Goal: Task Accomplishment & Management: Use online tool/utility

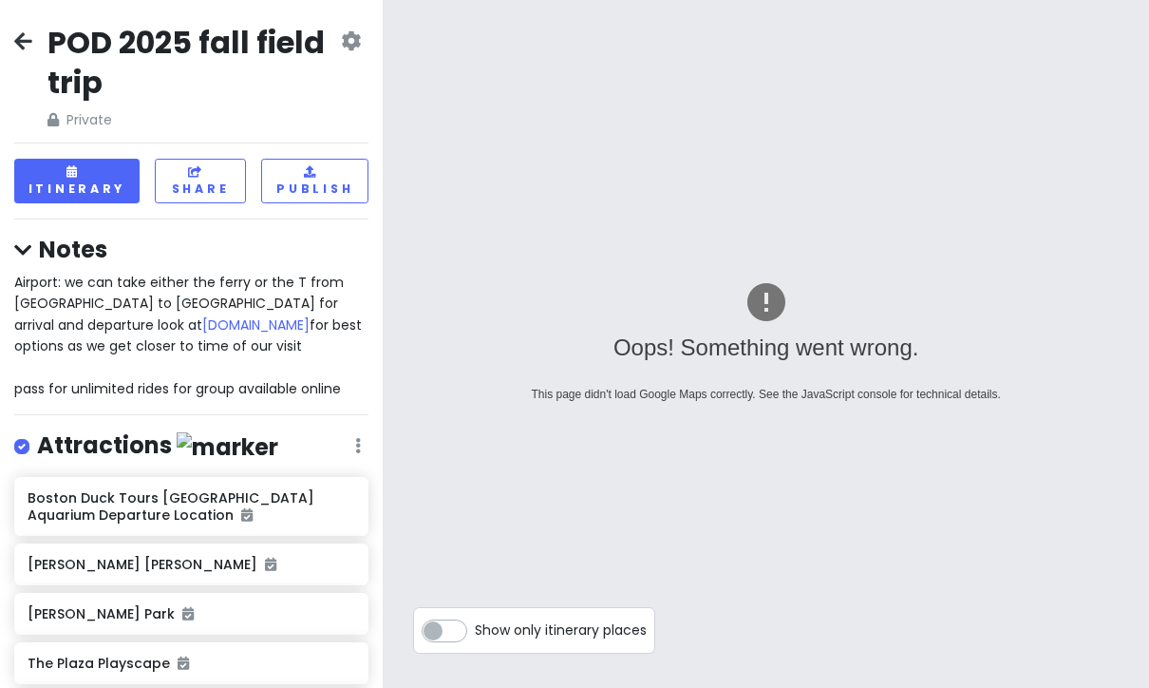
click at [19, 41] on icon at bounding box center [23, 40] width 18 height 15
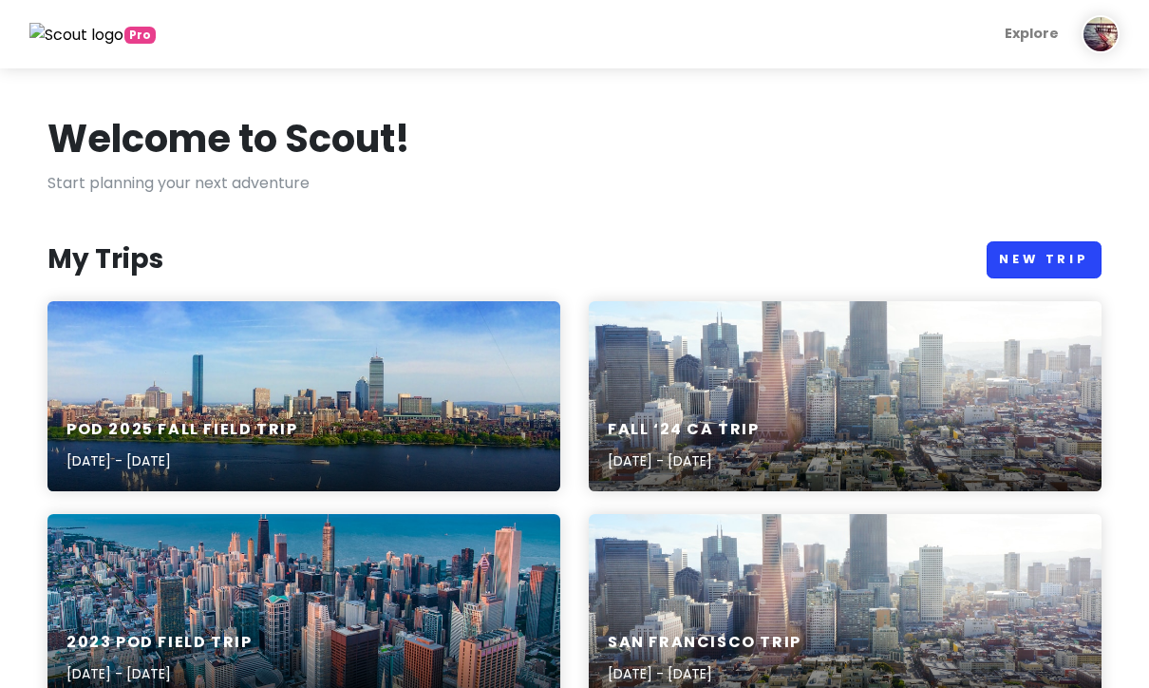
click at [1041, 255] on link "New Trip" at bounding box center [1044, 259] width 115 height 37
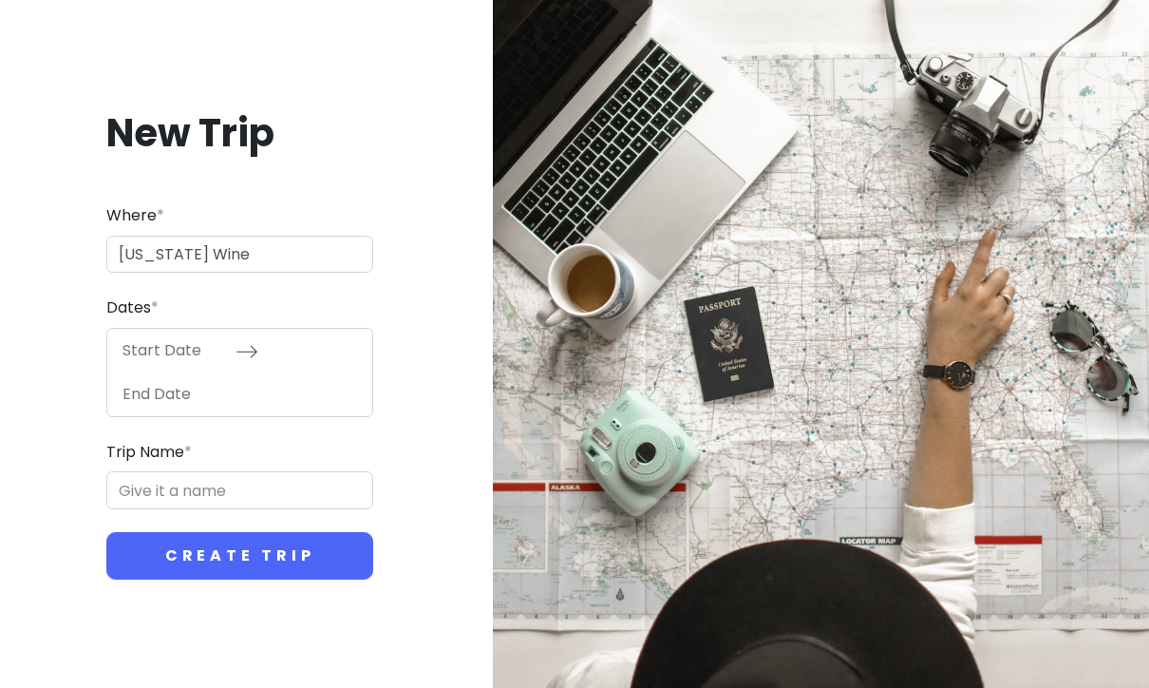
type input "[US_STATE] Wine"
click at [160, 372] on input "Start Date" at bounding box center [173, 351] width 123 height 44
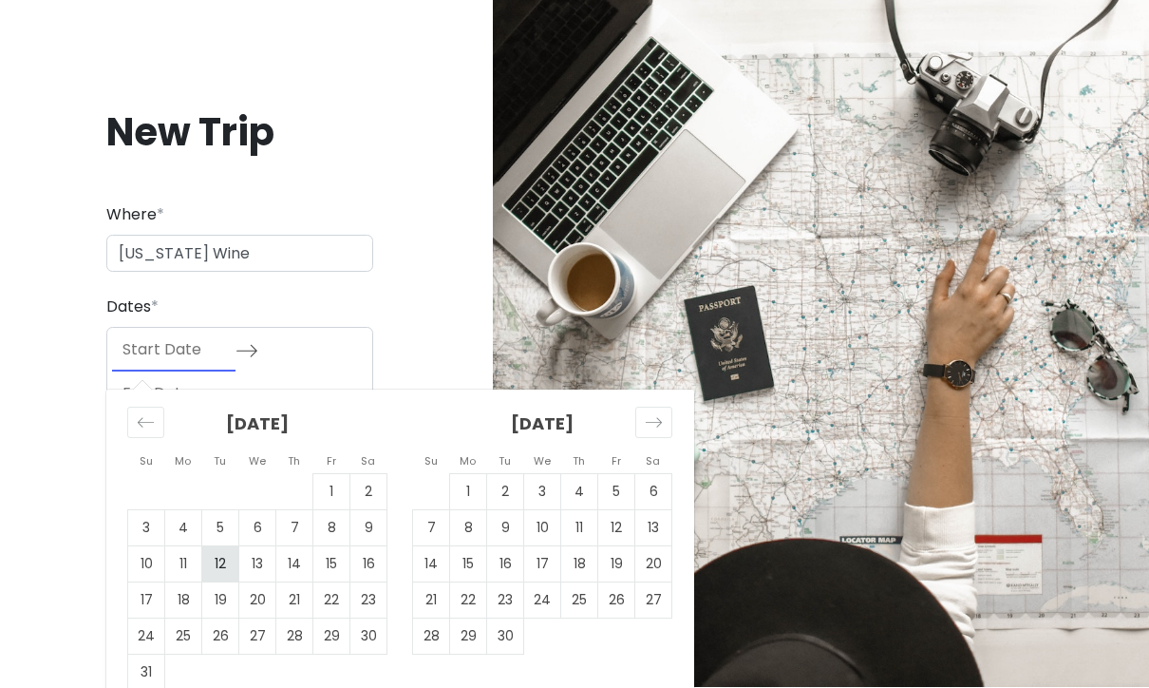
click at [228, 582] on td "12" at bounding box center [220, 564] width 37 height 36
type input "[DATE]"
click at [213, 582] on td "12" at bounding box center [220, 564] width 37 height 36
type input "[DATE]"
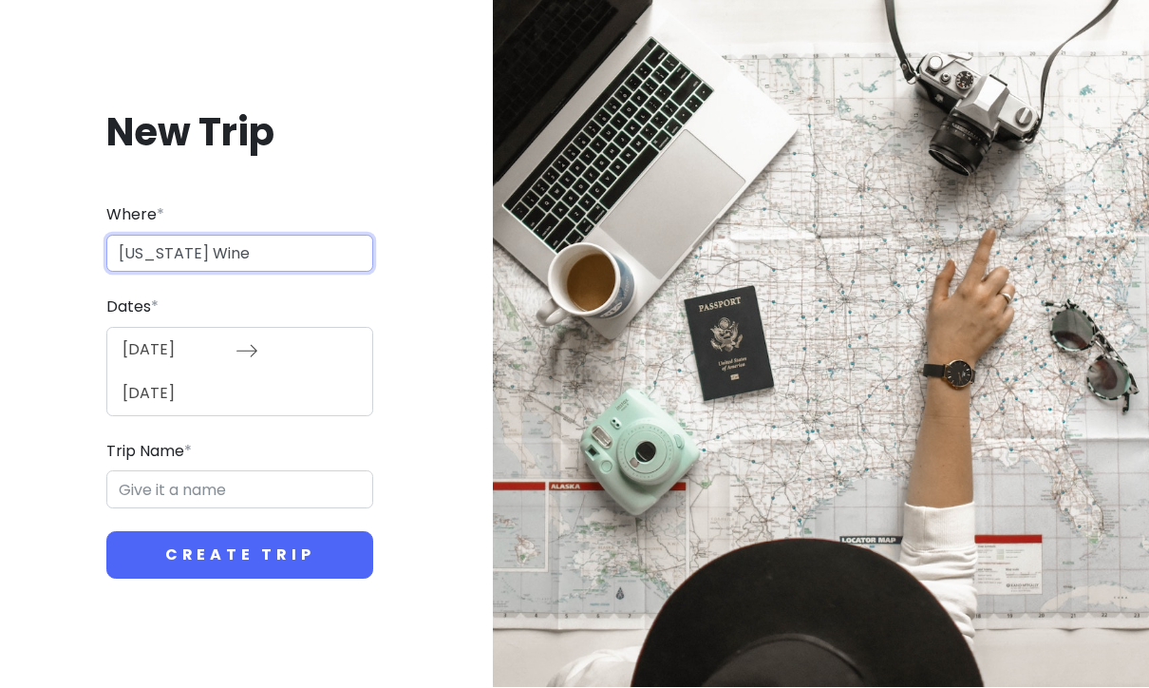
click at [276, 274] on input "[US_STATE] Wine" at bounding box center [239, 255] width 267 height 38
type input "M"
type input "[GEOGRAPHIC_DATA]"
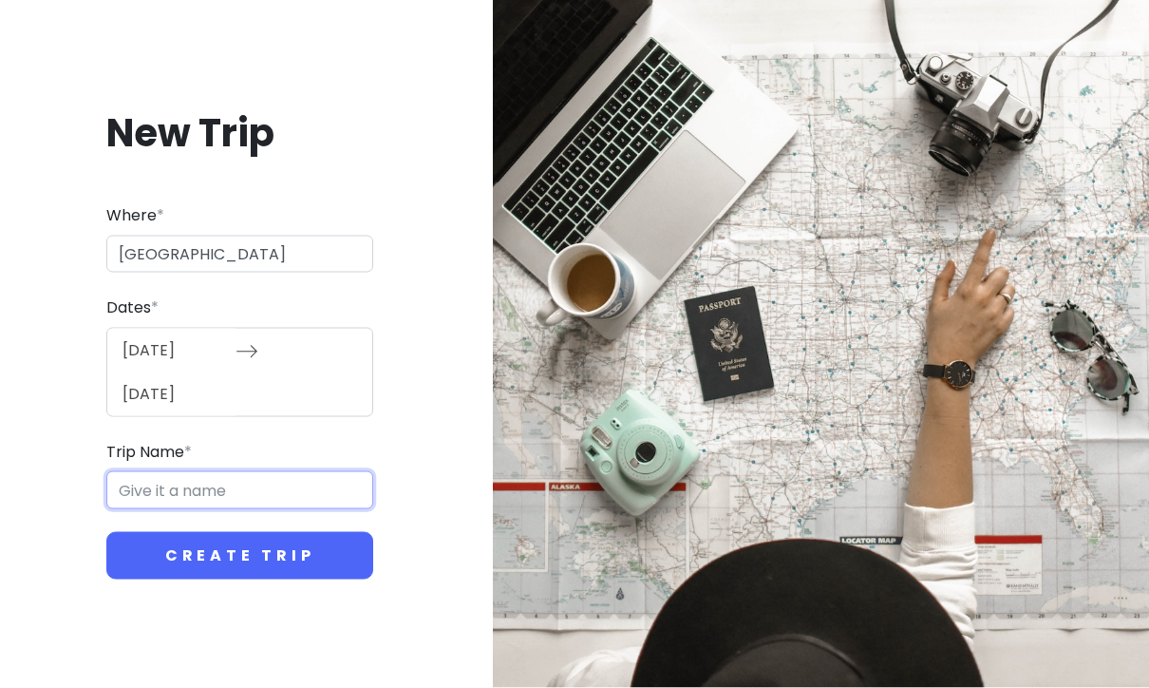
click at [146, 509] on input "Trip Name *" at bounding box center [239, 490] width 267 height 38
type input "i"
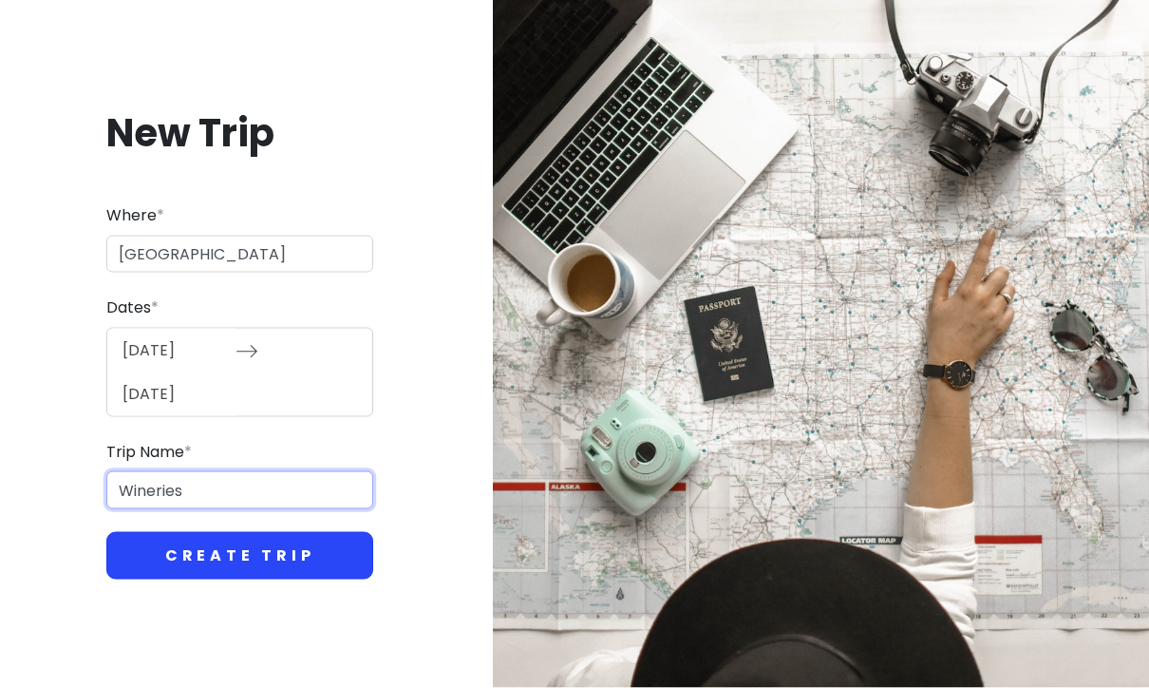
type input "Wineries"
click at [158, 577] on button "Create Trip" at bounding box center [239, 555] width 267 height 47
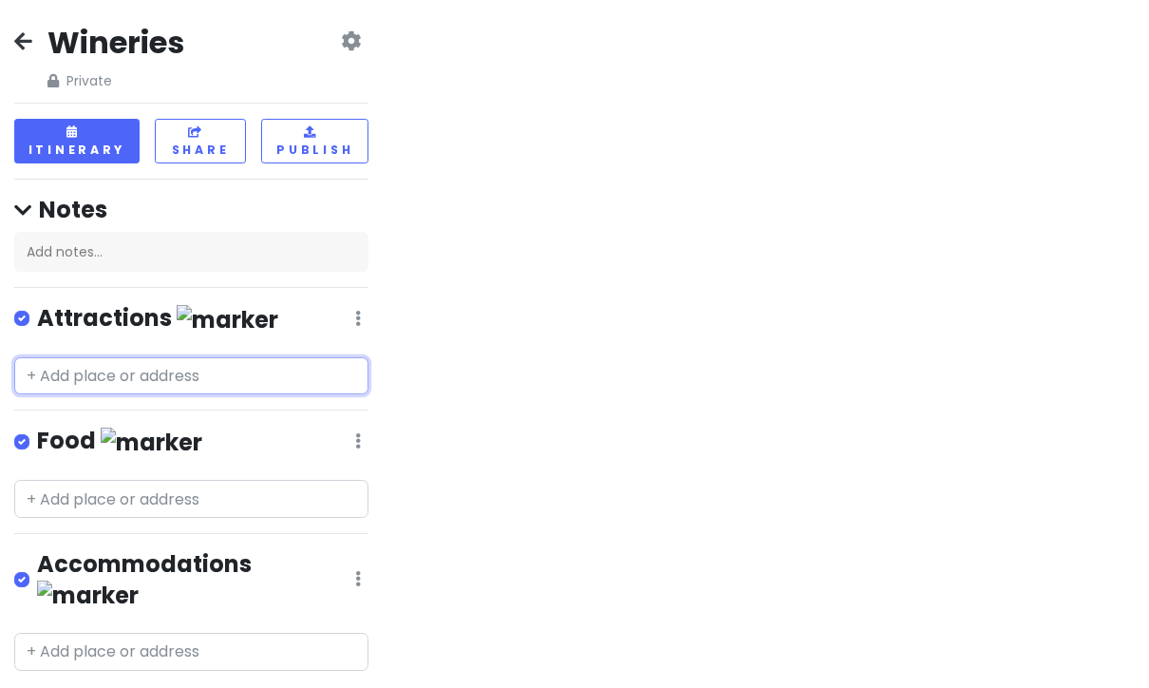
click at [174, 370] on input "text" at bounding box center [191, 376] width 354 height 38
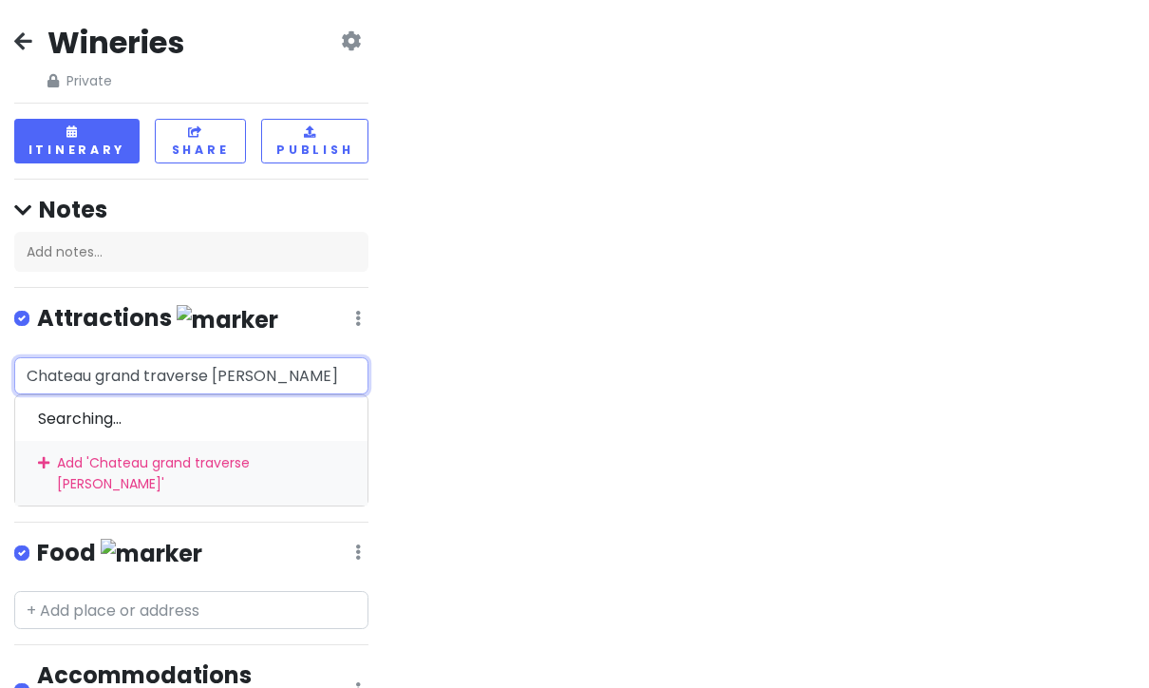
type input "Chateau grand traverse winery"
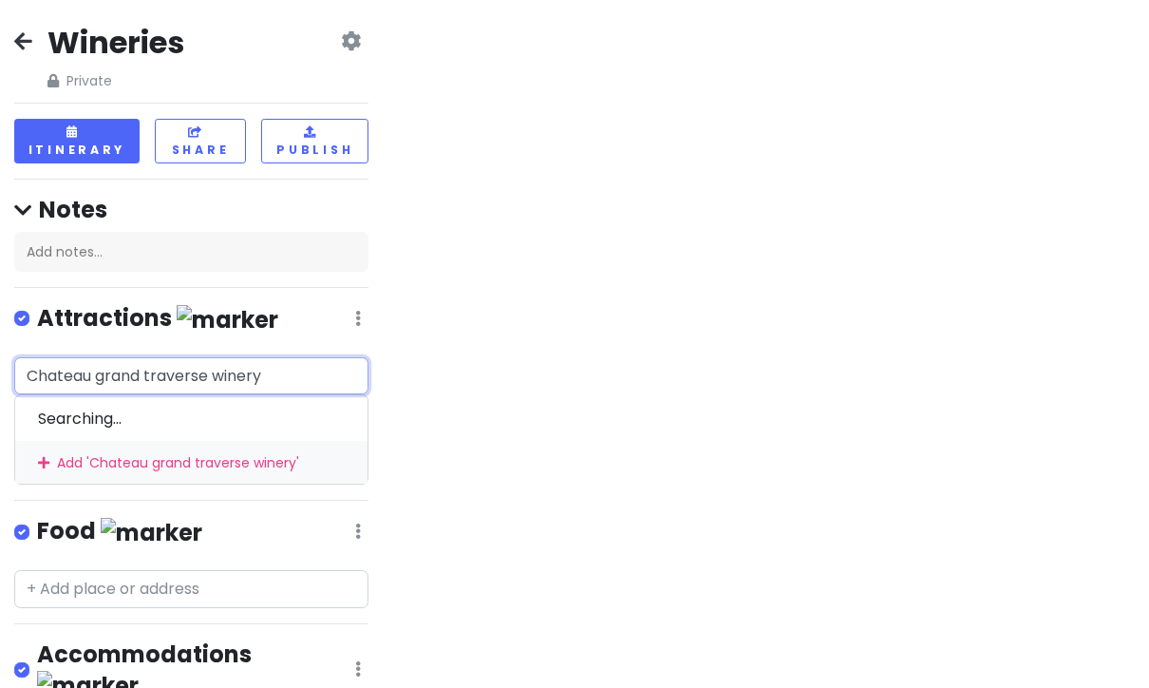
click at [258, 461] on div "Add ' Chateau grand traverse winery '" at bounding box center [191, 462] width 352 height 43
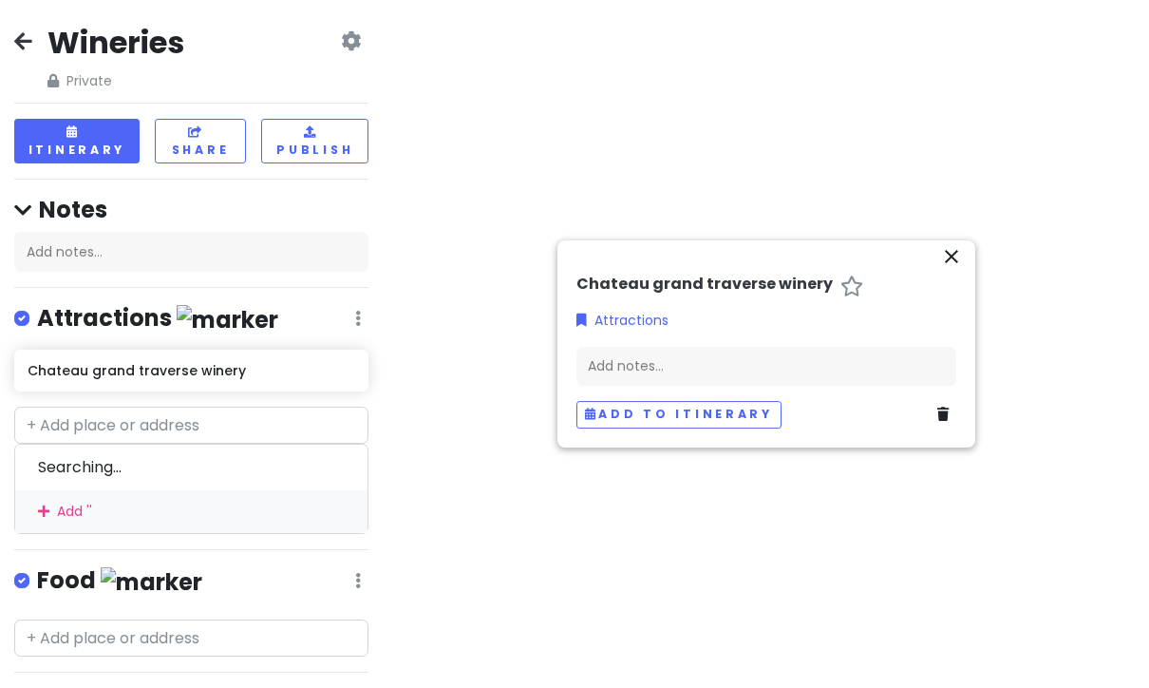
click at [955, 268] on icon "close" at bounding box center [951, 256] width 23 height 23
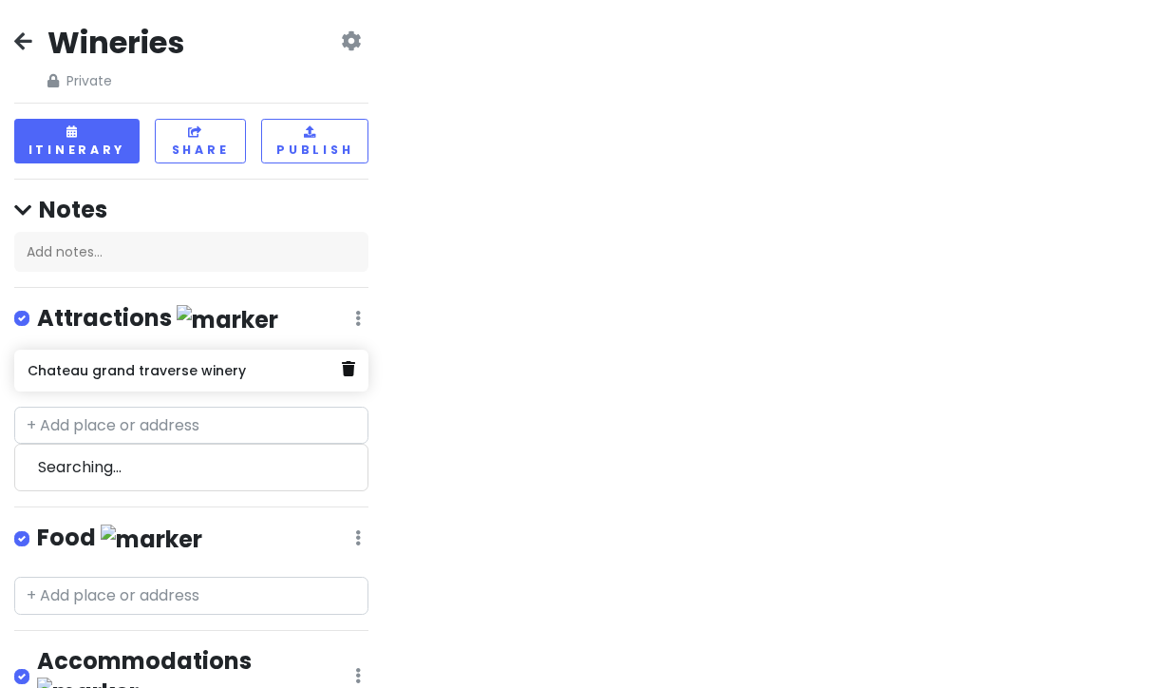
click at [354, 367] on icon at bounding box center [348, 368] width 13 height 15
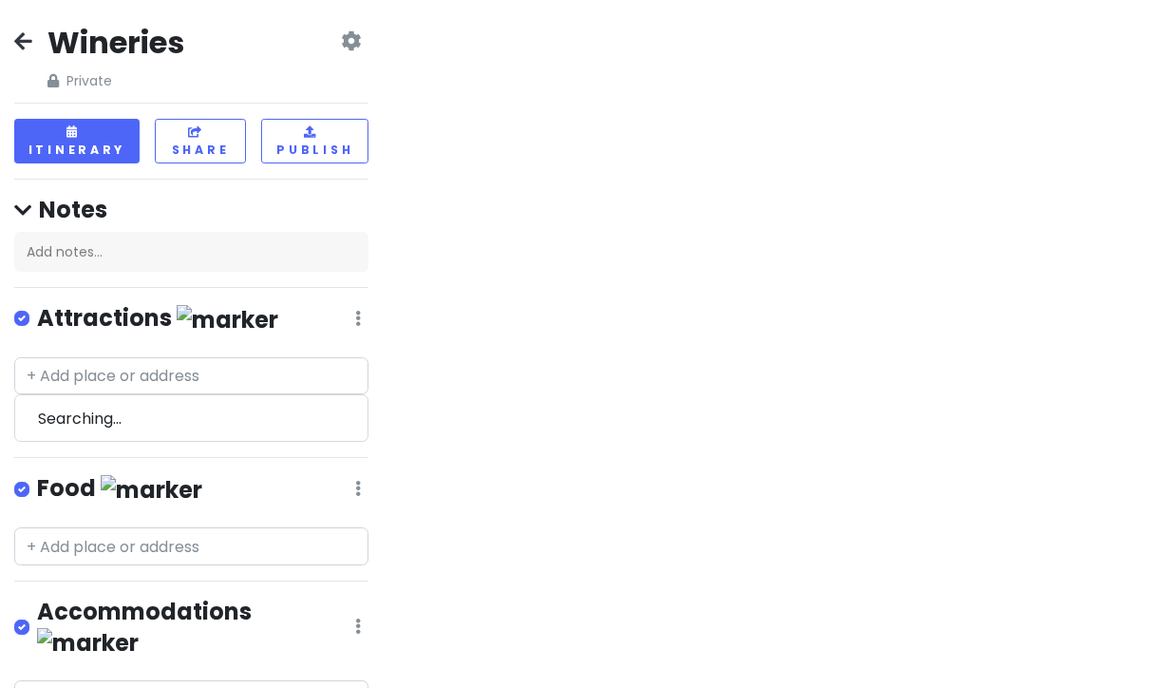
click at [1030, 1] on div at bounding box center [766, 344] width 766 height 688
click at [159, 378] on input "text" at bounding box center [191, 376] width 354 height 38
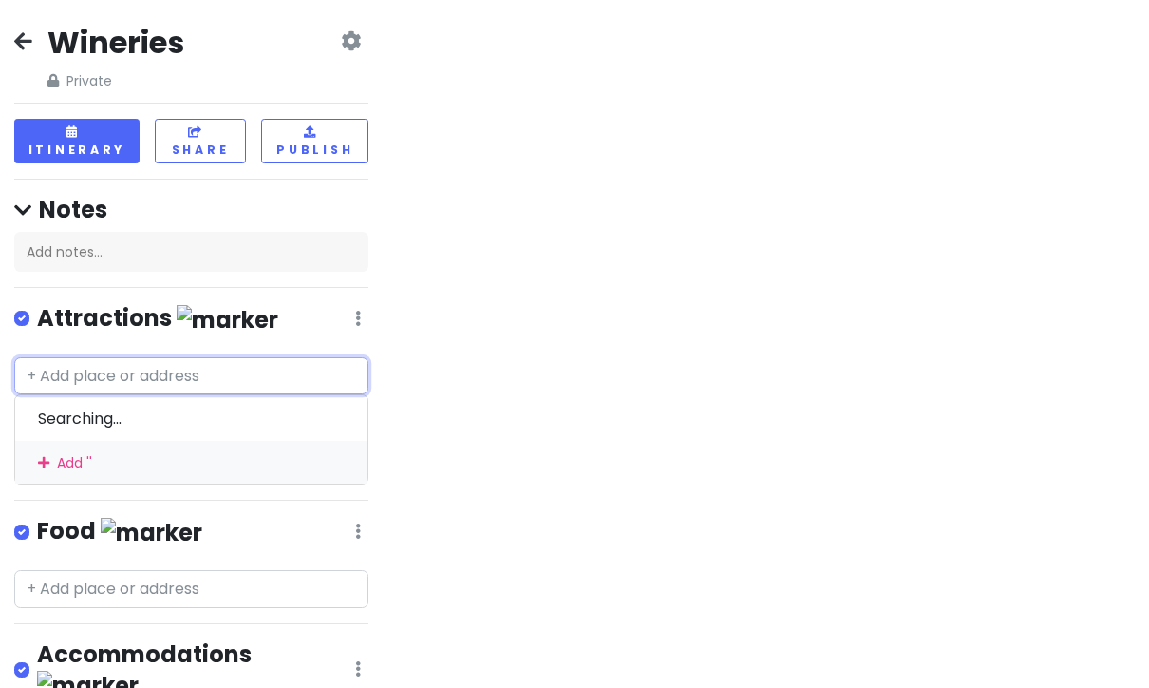
click at [173, 376] on input "text" at bounding box center [191, 376] width 354 height 38
paste input "[URL][DOMAIN_NAME]"
type input "[URL][DOMAIN_NAME]"
click at [199, 458] on div "Add ' [URL][DOMAIN_NAME] '" at bounding box center [191, 462] width 352 height 43
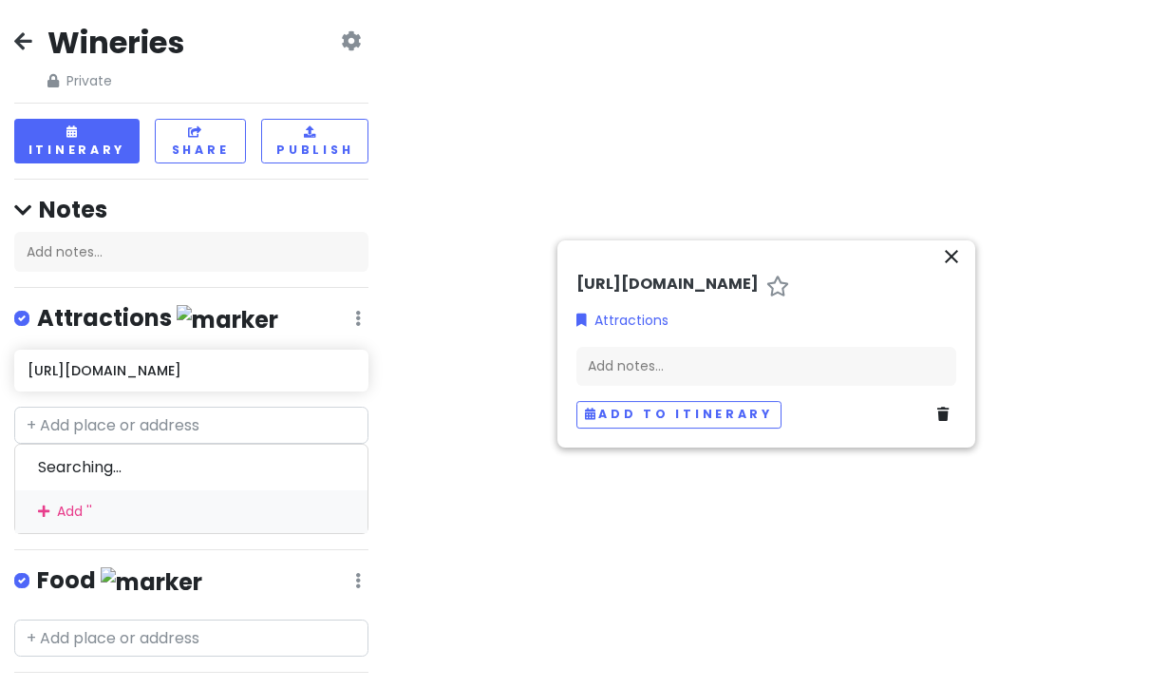
click at [963, 274] on button "close" at bounding box center [951, 259] width 25 height 30
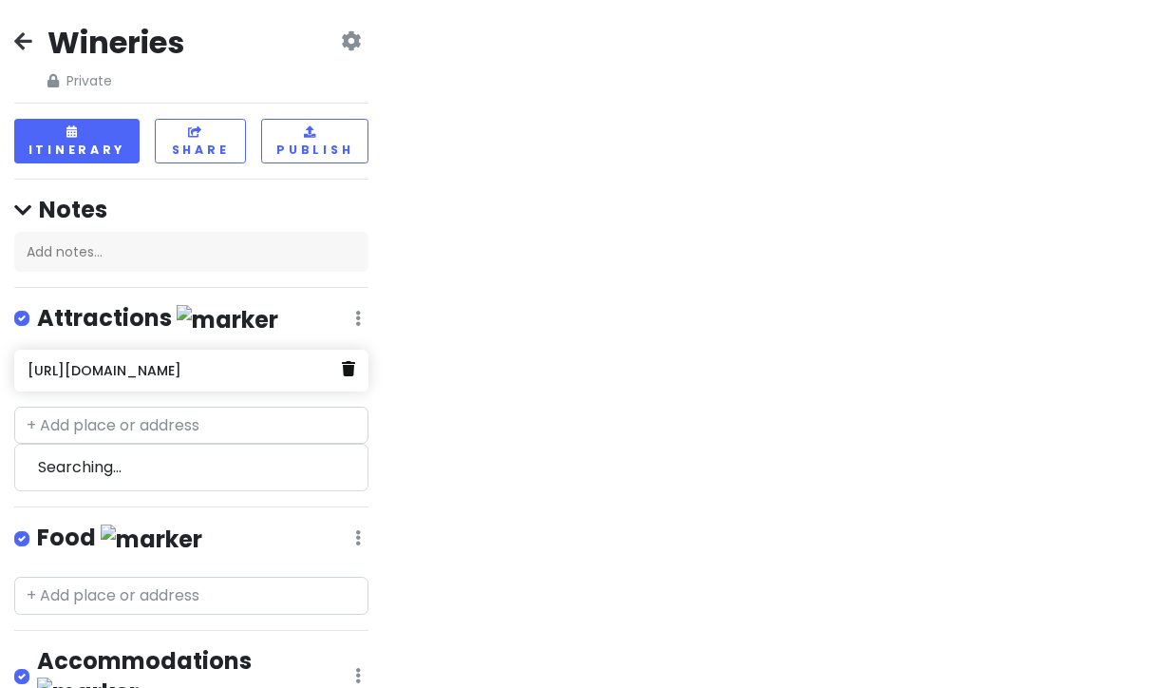
click at [344, 373] on link at bounding box center [348, 369] width 13 height 25
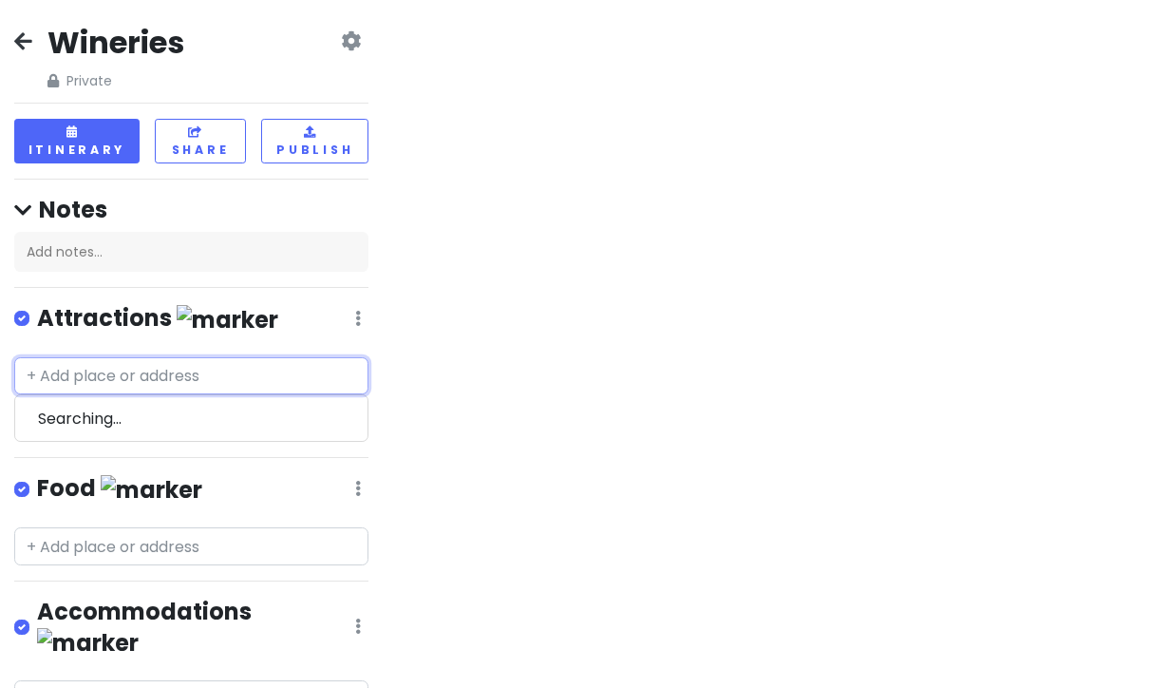
click at [180, 380] on input "text" at bounding box center [191, 376] width 354 height 38
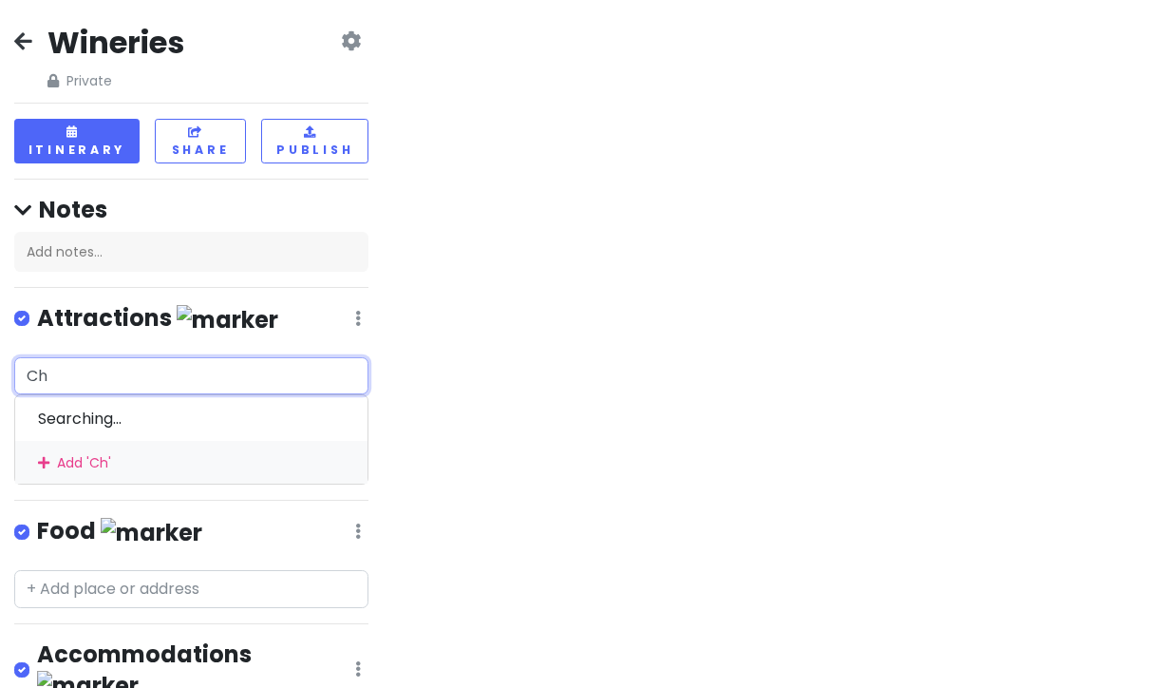
type input "C"
type input "G"
type input "Chateau grand traverse"
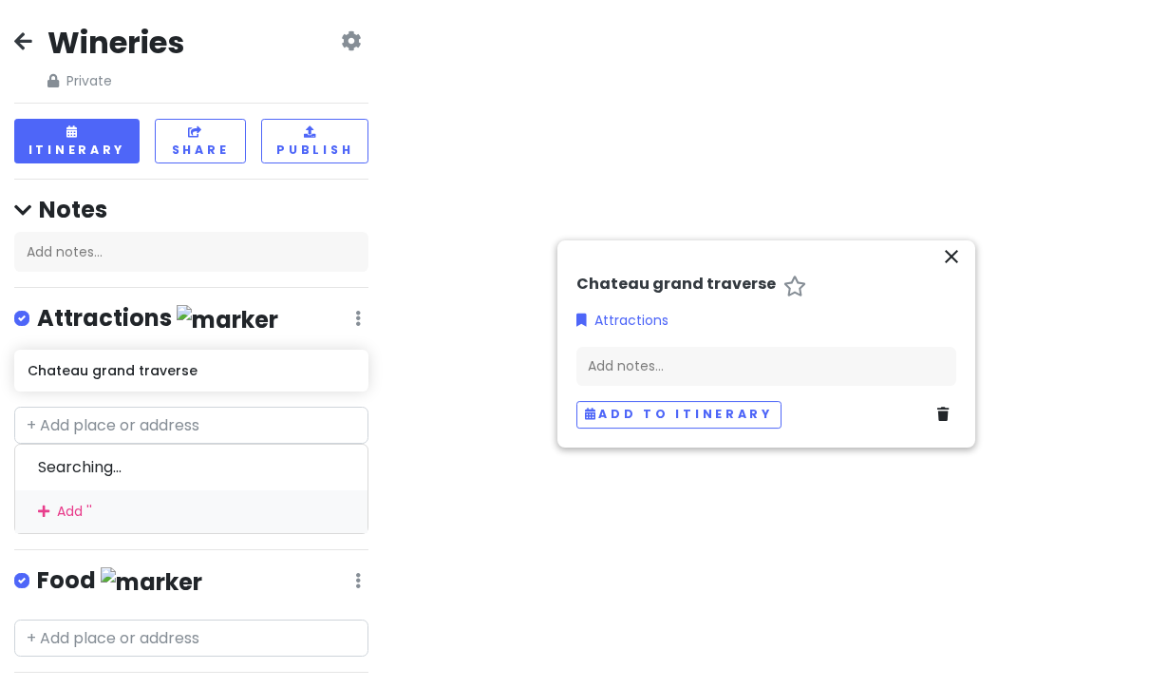
click at [950, 268] on icon "close" at bounding box center [951, 256] width 23 height 23
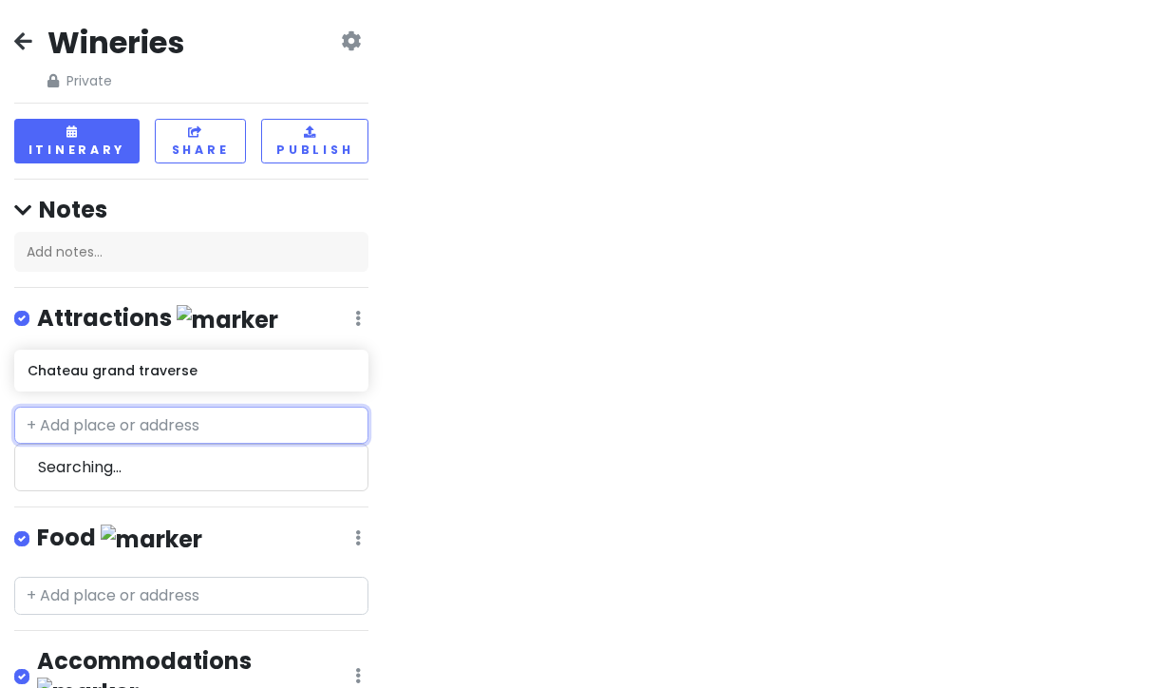
click at [237, 421] on input "text" at bounding box center [191, 426] width 354 height 38
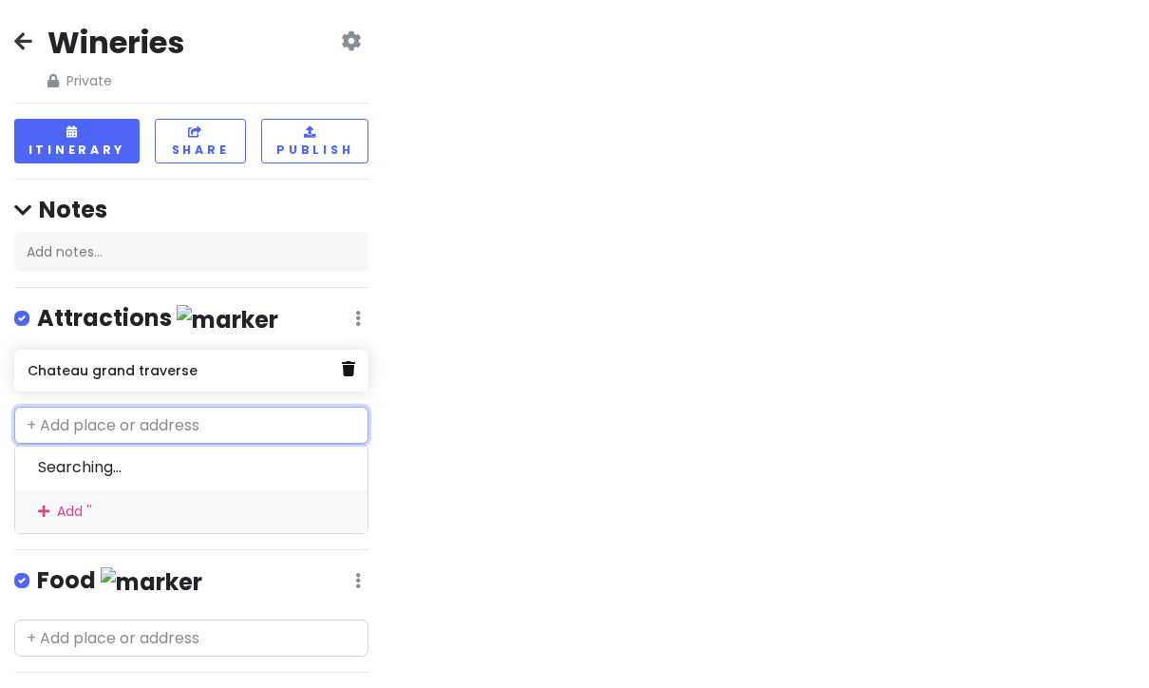
click at [342, 366] on icon at bounding box center [348, 368] width 13 height 15
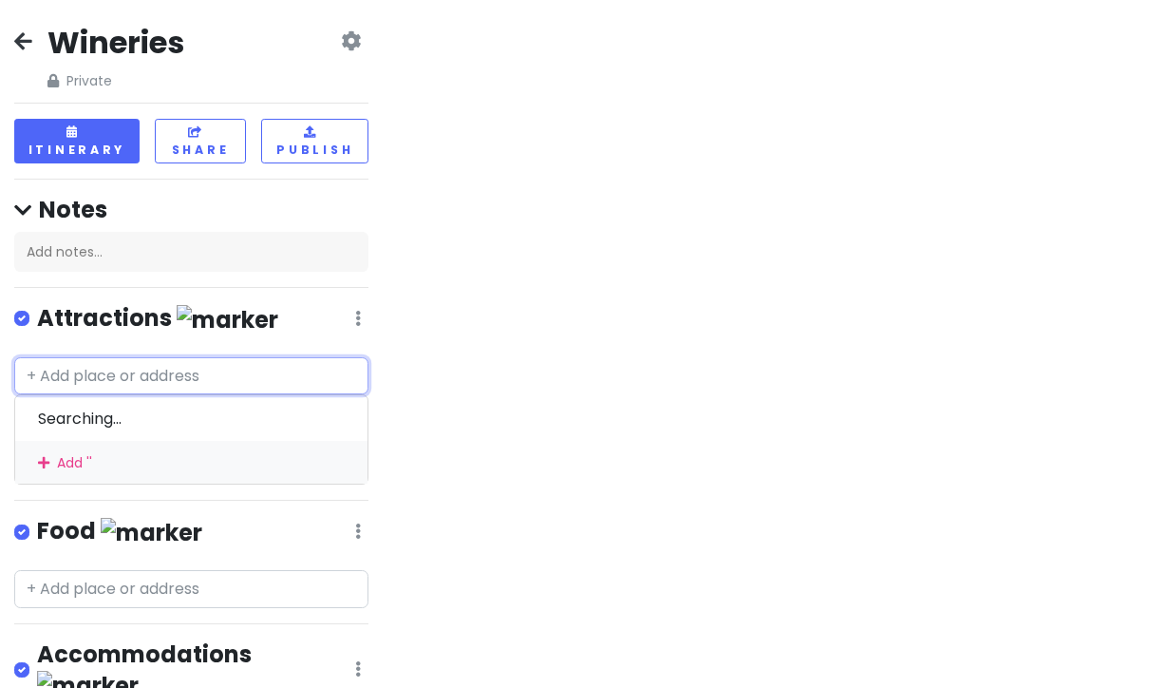
click at [161, 371] on input "text" at bounding box center [191, 376] width 354 height 38
paste input "[URL][DOMAIN_NAME]"
type input "h"
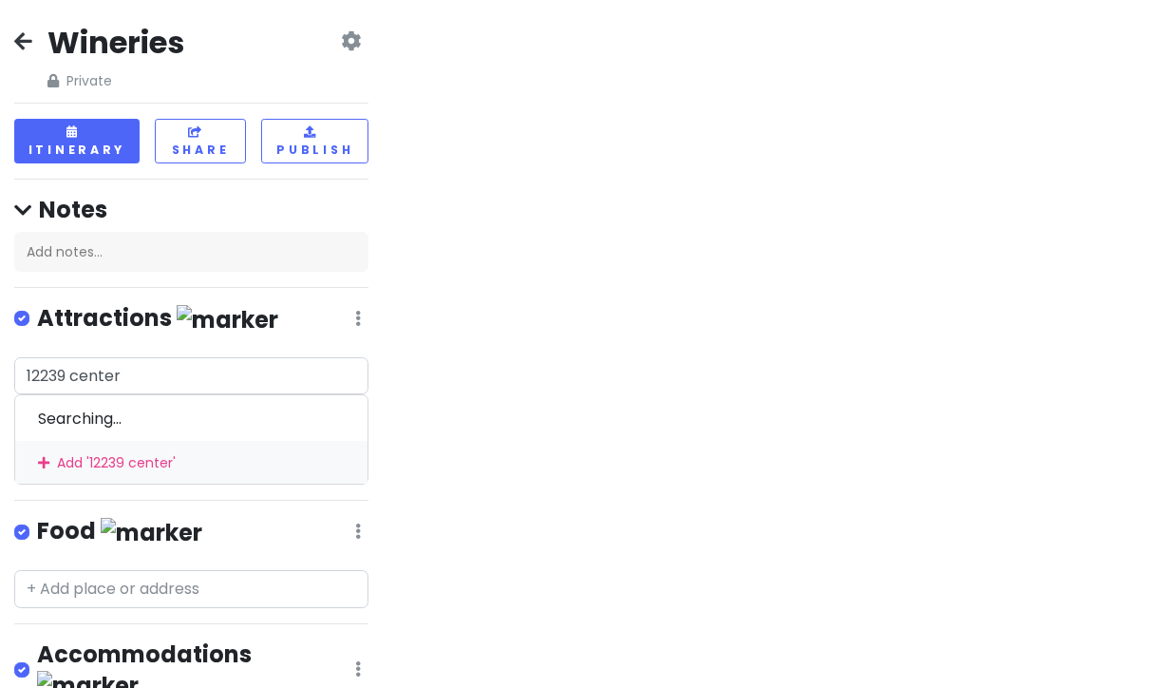
click at [1032, 1] on div at bounding box center [766, 344] width 766 height 688
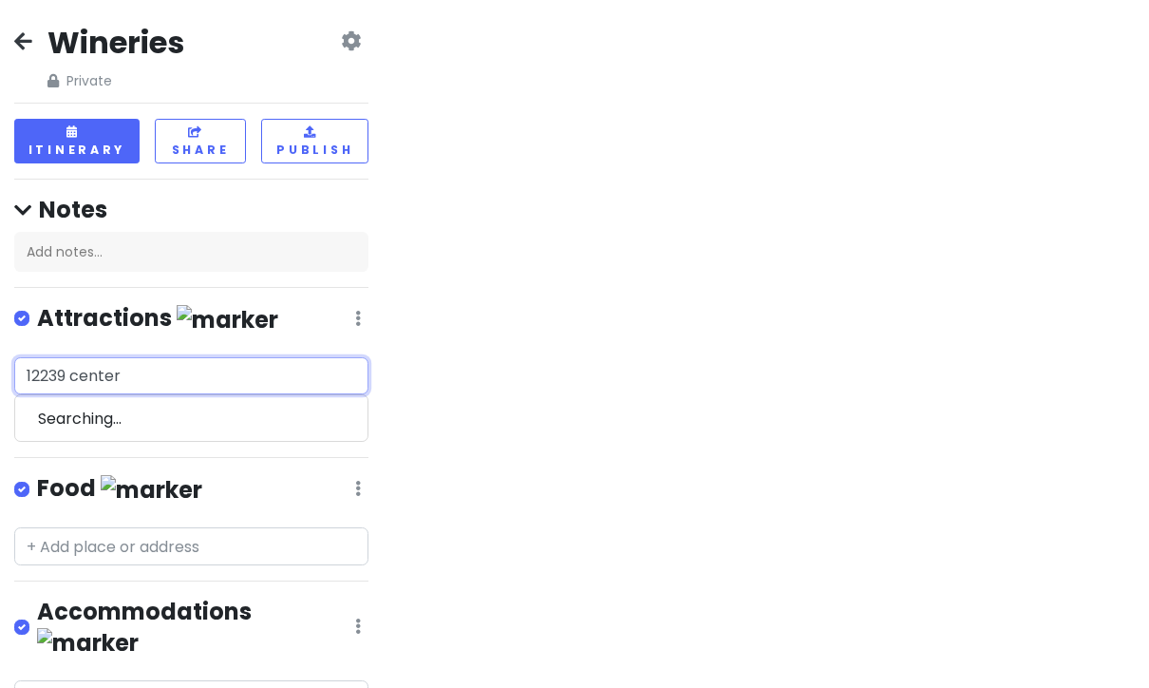
click at [197, 386] on input "12239 center" at bounding box center [191, 376] width 354 height 38
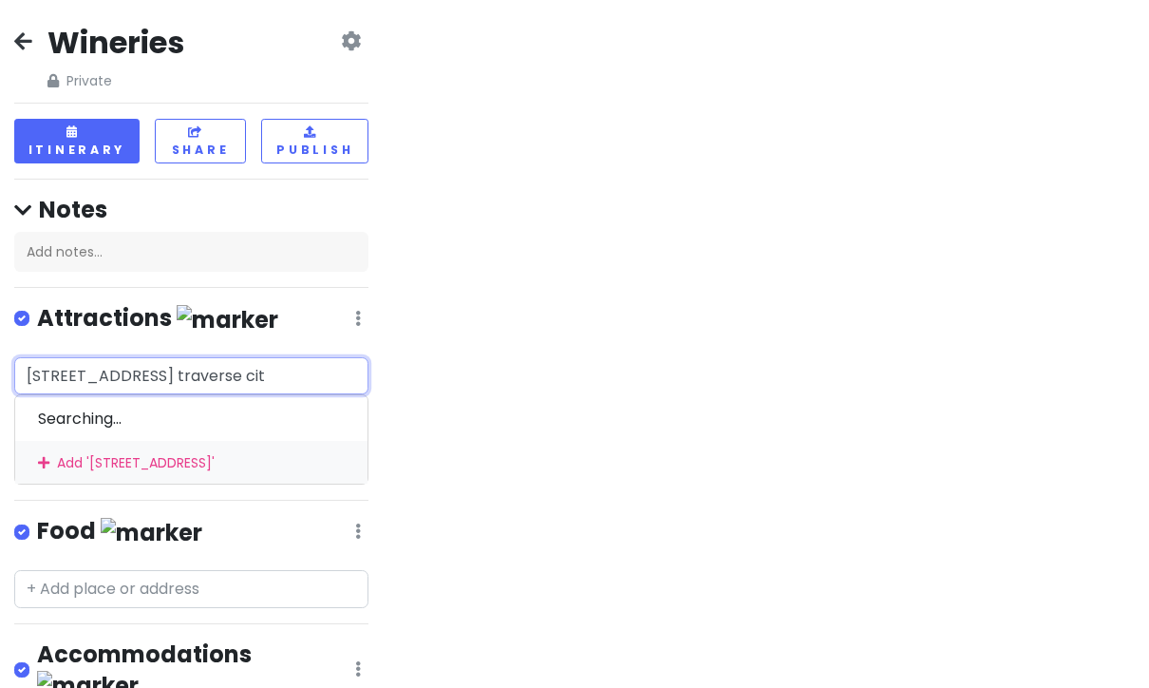
type input "[STREET_ADDRESS]"
